Goal: Use online tool/utility

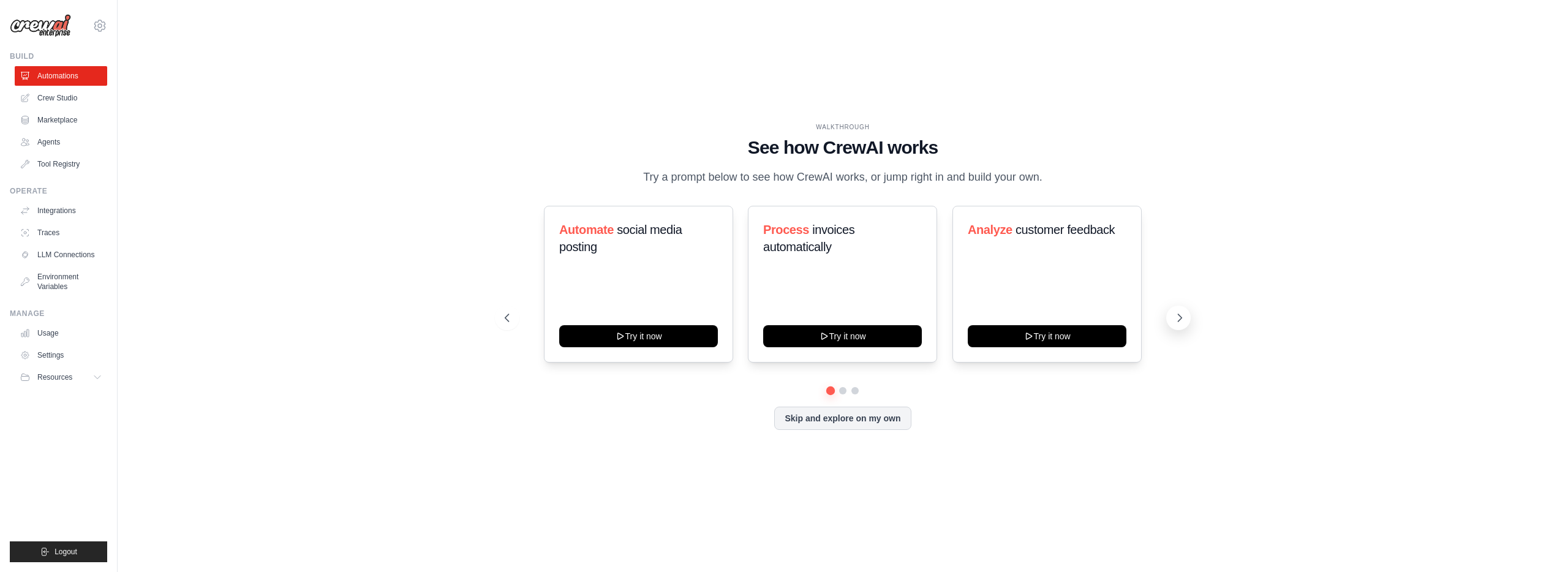
click at [1178, 316] on icon at bounding box center [1180, 317] width 12 height 12
click at [1174, 317] on icon at bounding box center [1180, 317] width 12 height 12
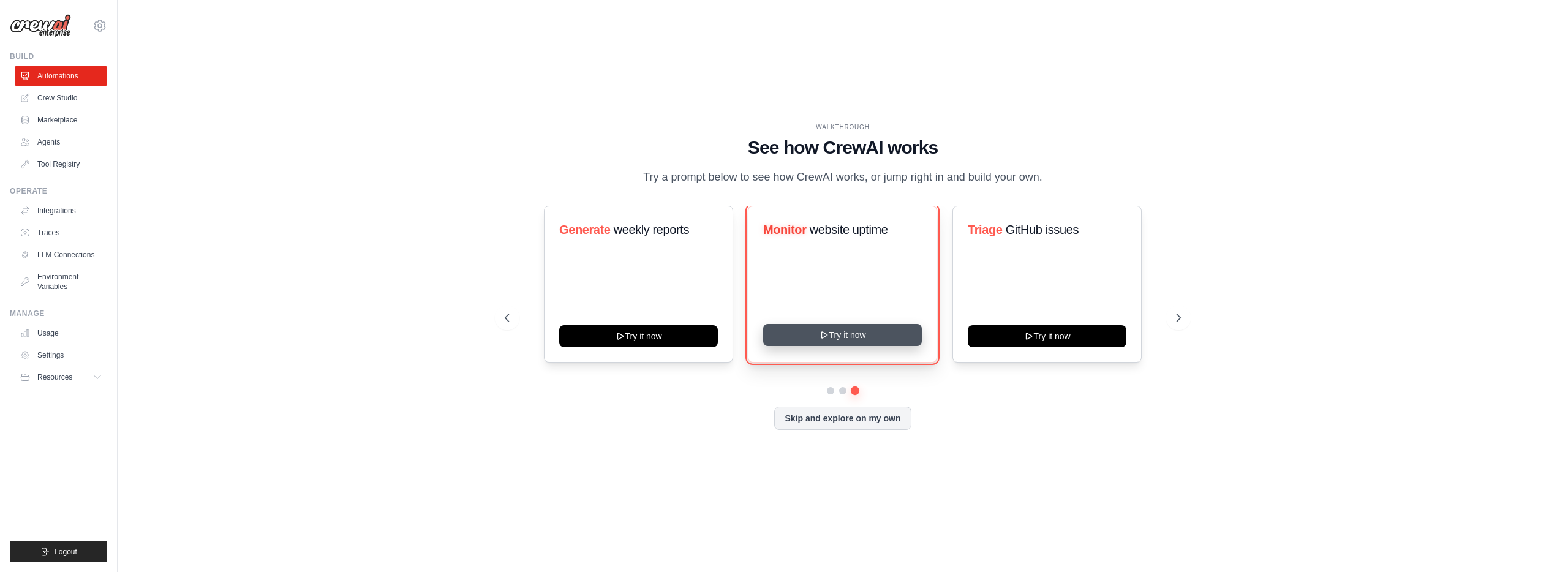
click at [873, 337] on button "Try it now" at bounding box center [842, 334] width 158 height 22
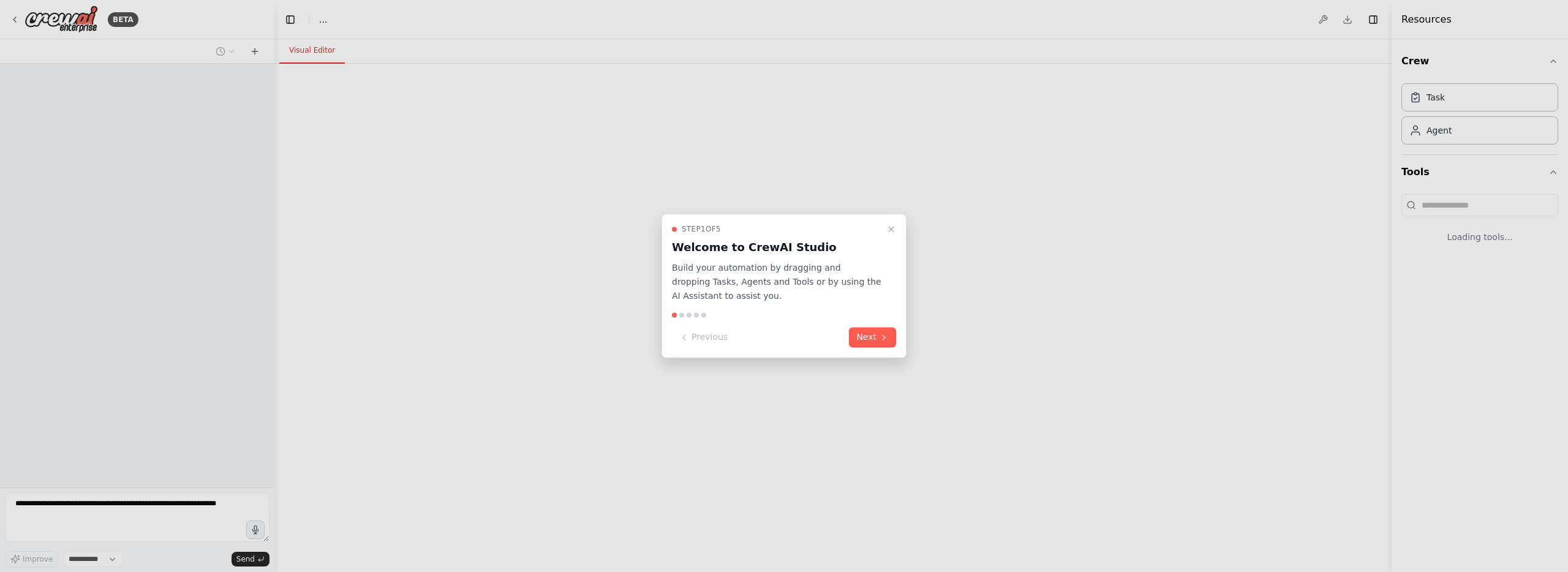
select select "****"
